Goal: Information Seeking & Learning: Learn about a topic

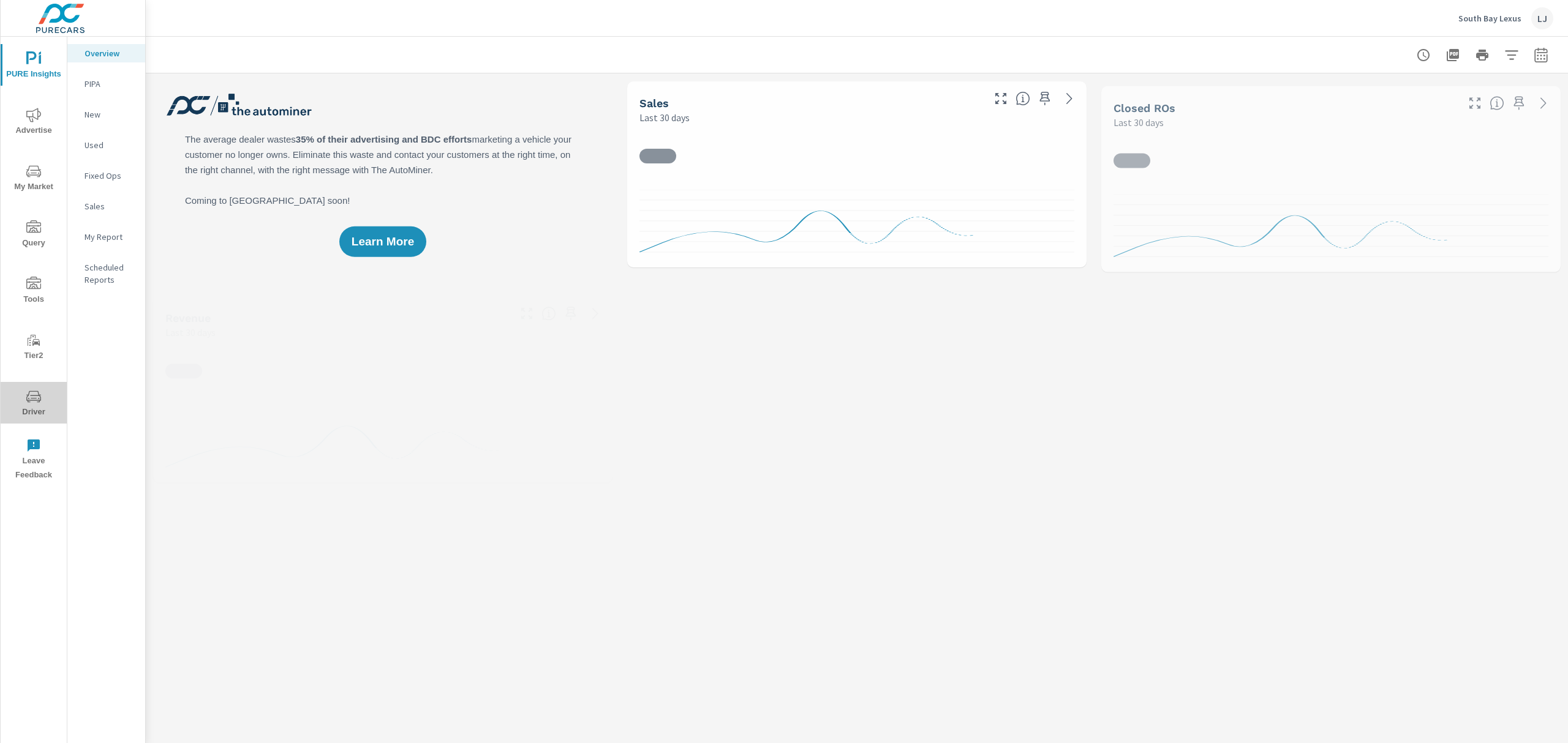
click at [38, 408] on span "Driver" at bounding box center [34, 405] width 59 height 30
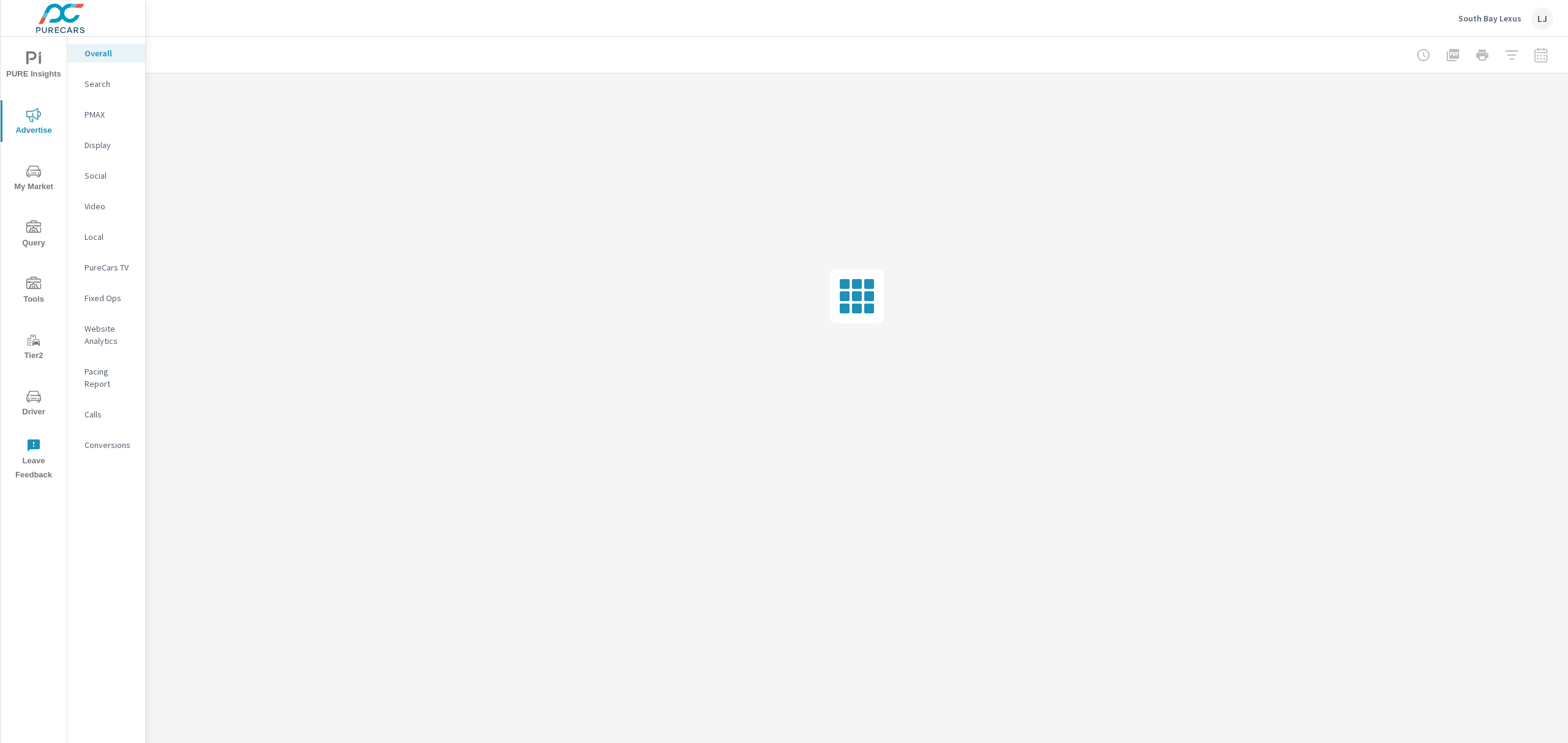
click at [87, 174] on p "Social" at bounding box center [110, 175] width 51 height 12
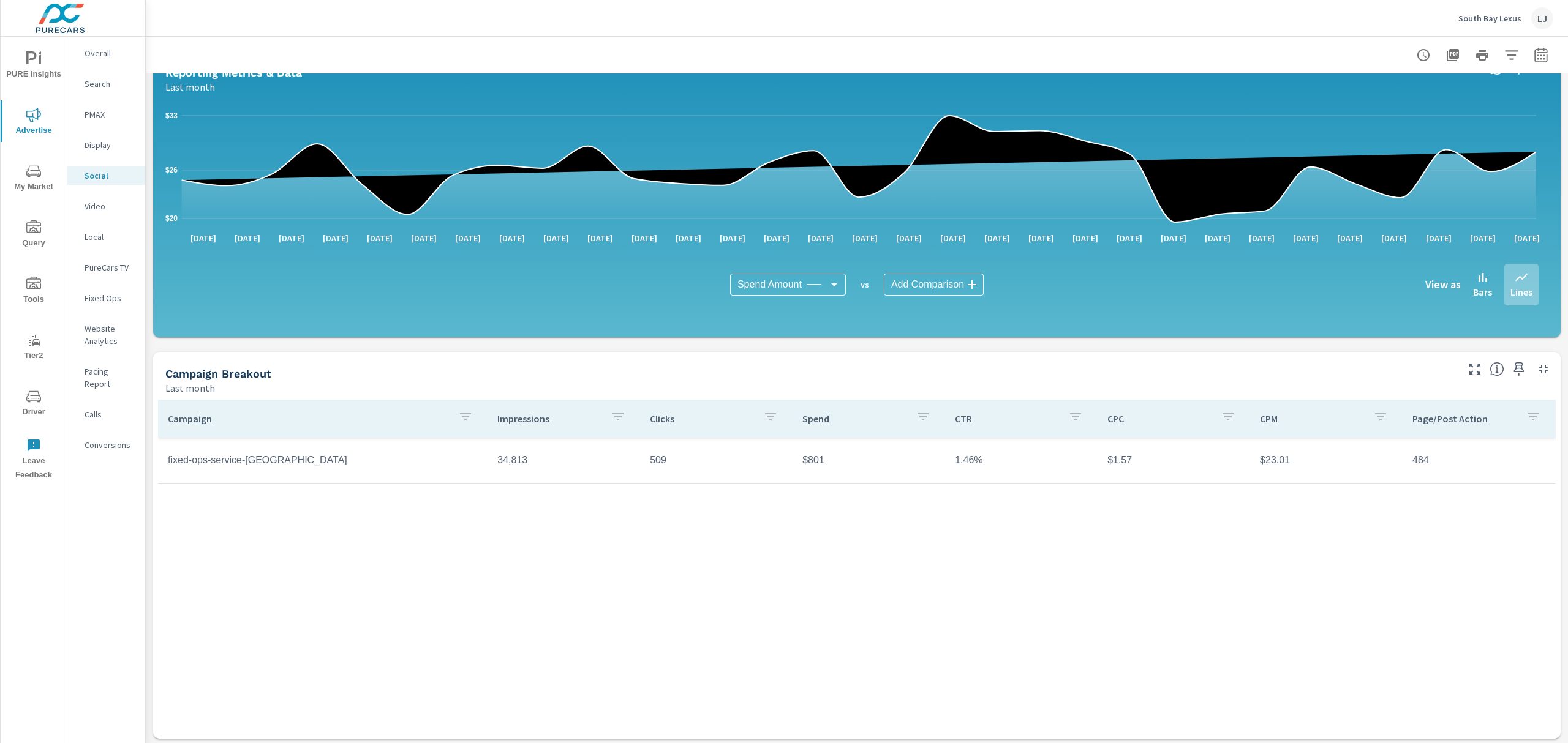
scroll to position [133, 0]
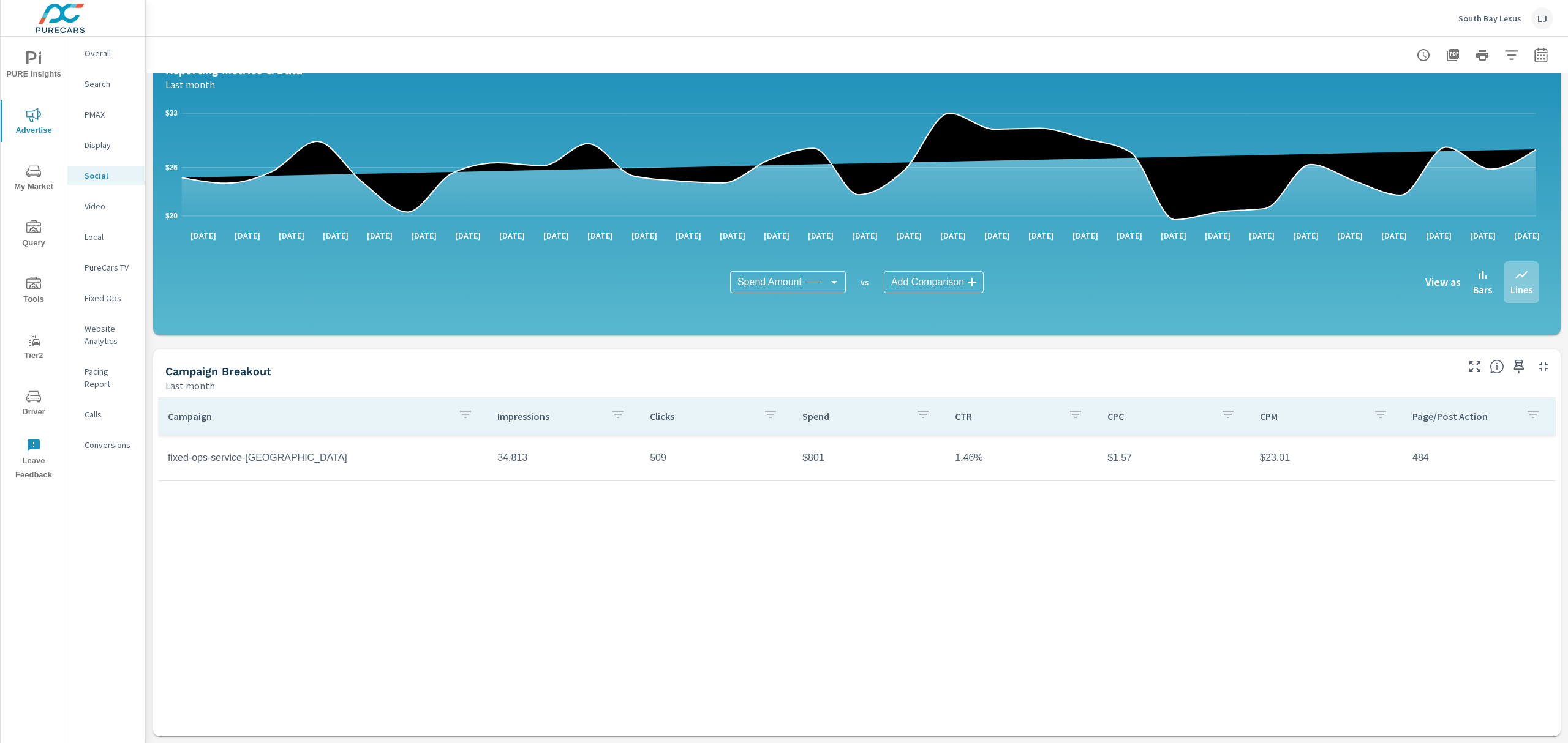
click at [89, 174] on p "Social" at bounding box center [110, 175] width 51 height 12
